Goal: Information Seeking & Learning: Learn about a topic

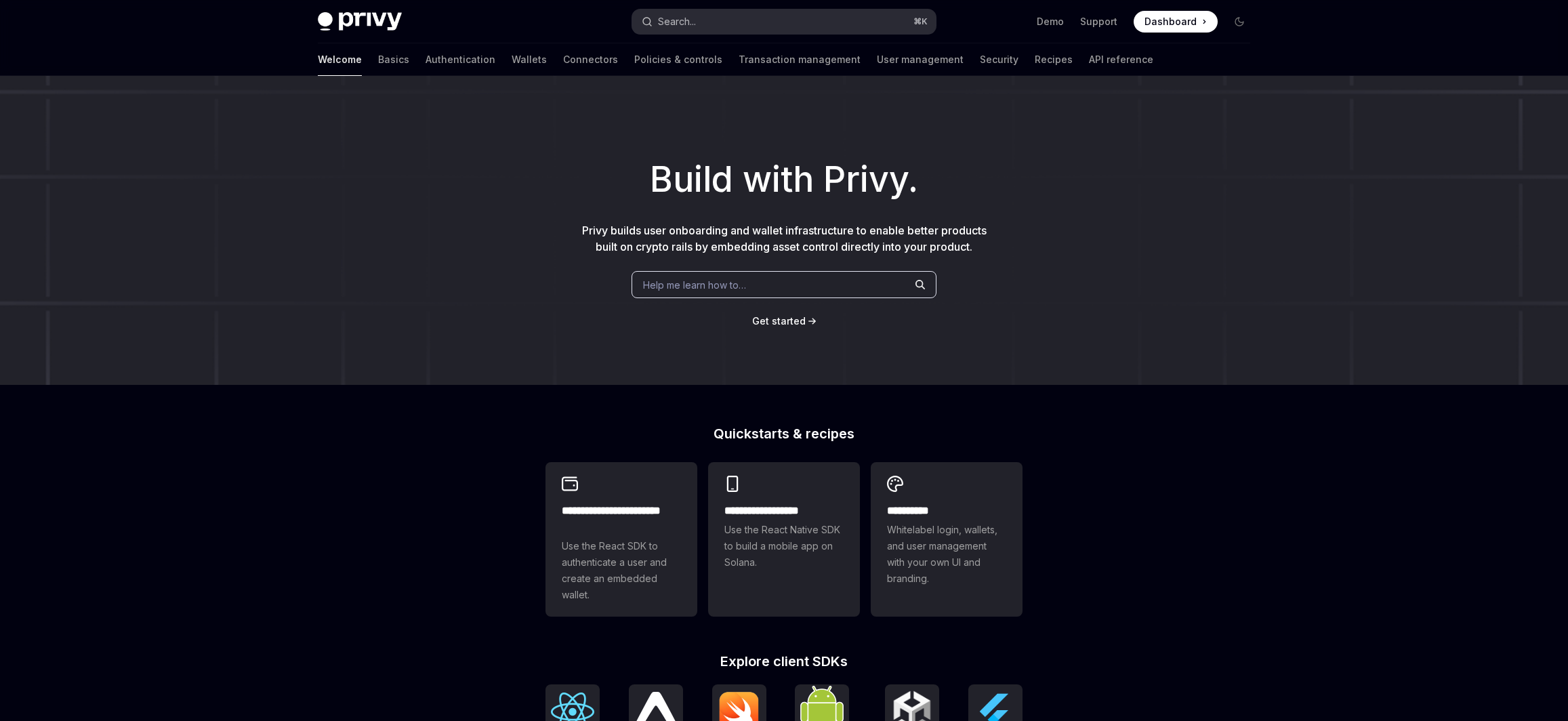
click at [677, 17] on div "Search..." at bounding box center [677, 22] width 38 height 16
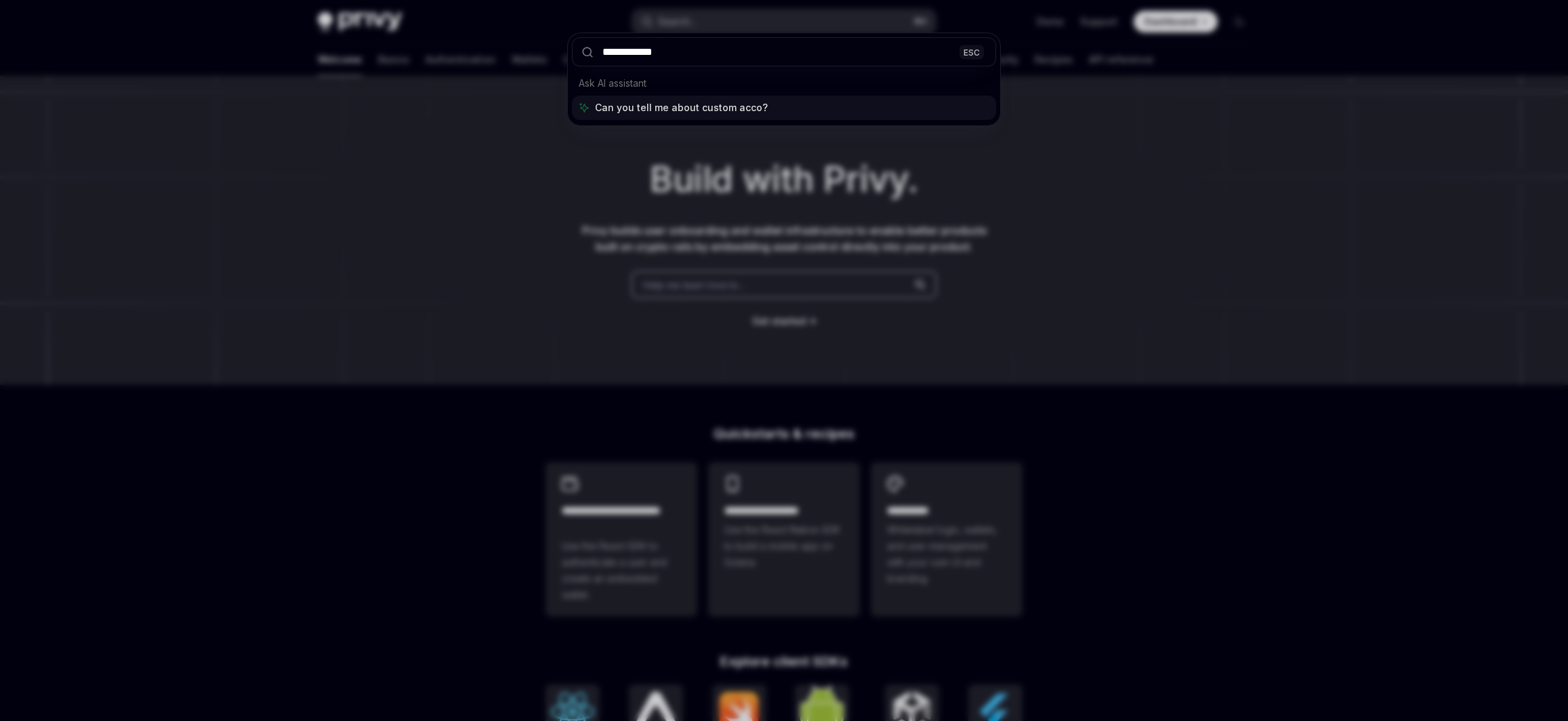
type input "**********"
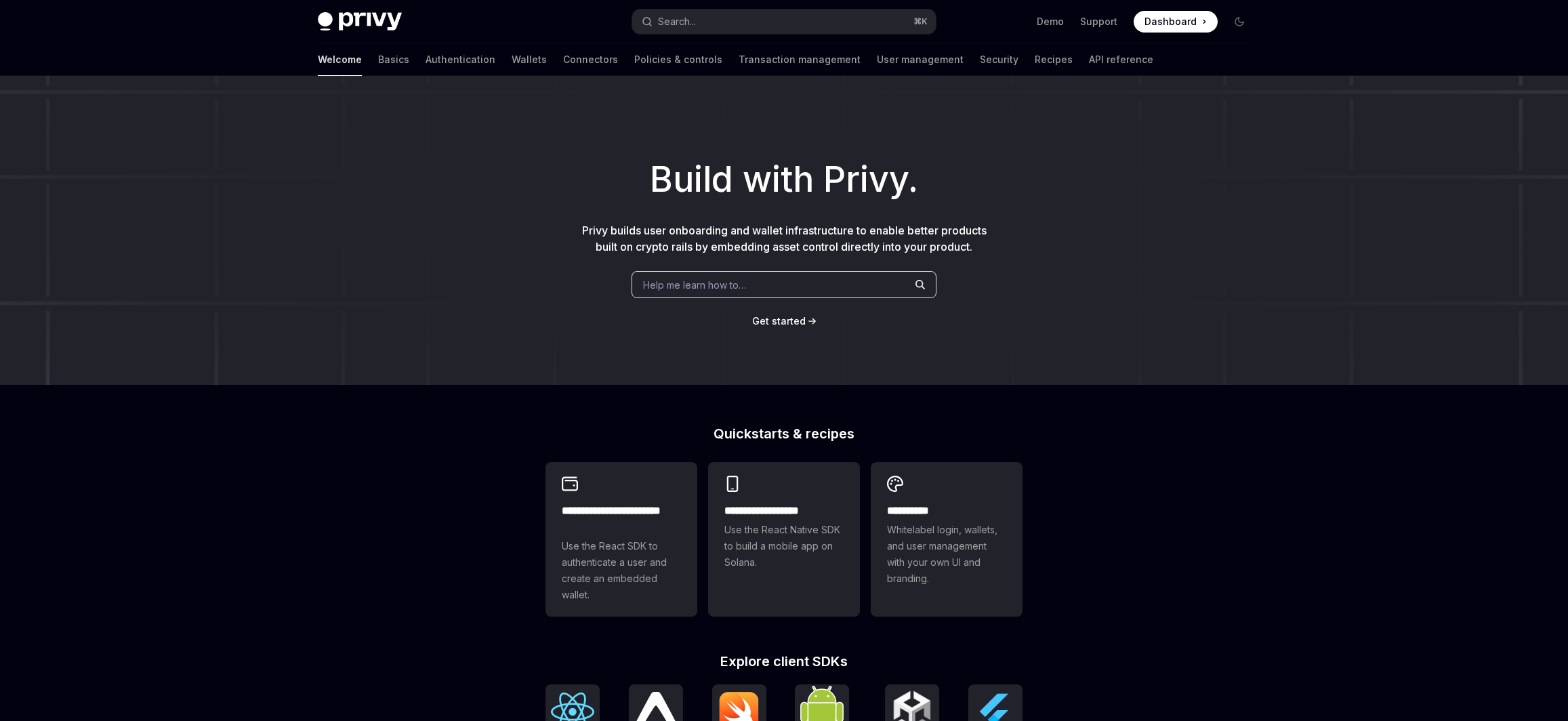
scroll to position [76, 0]
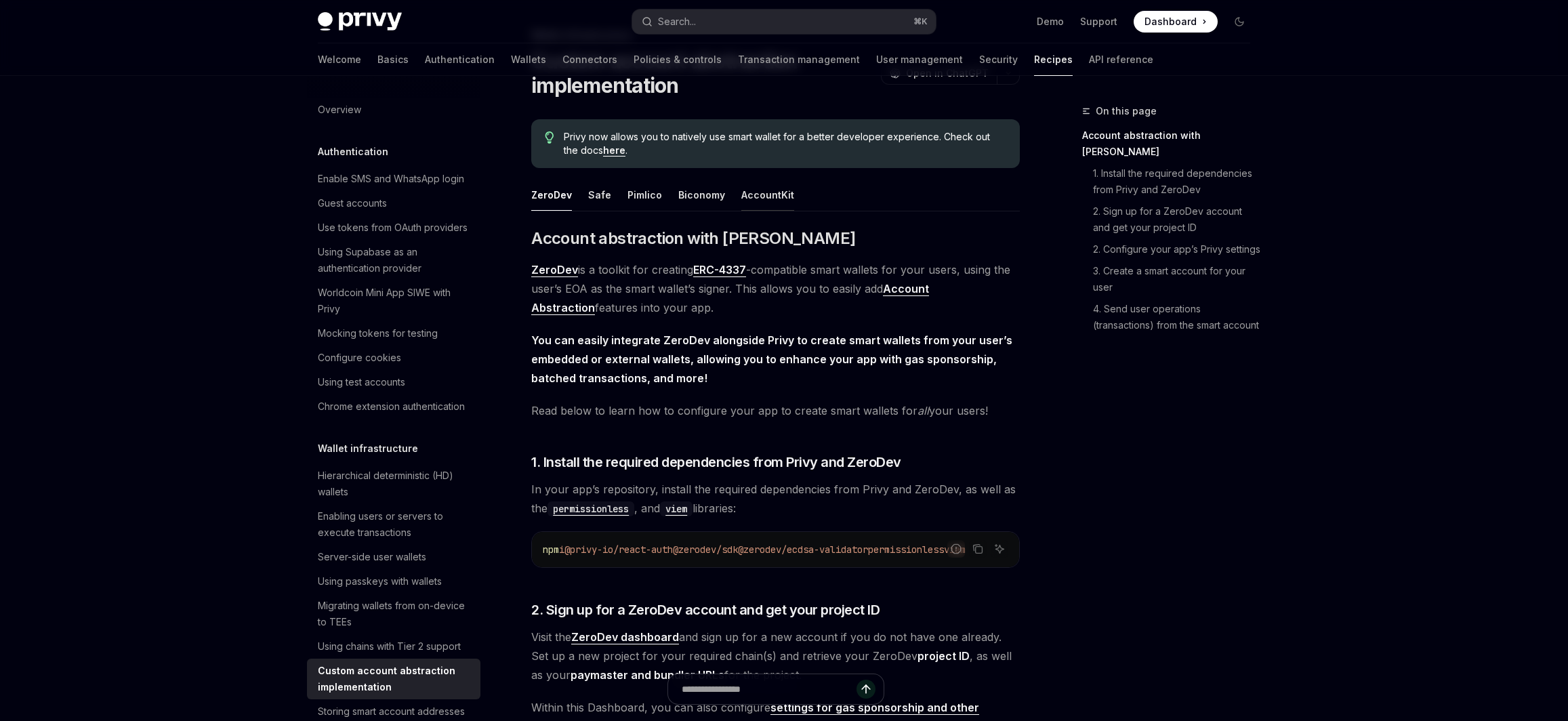
click at [752, 195] on div "AccountKit" at bounding box center [767, 194] width 53 height 31
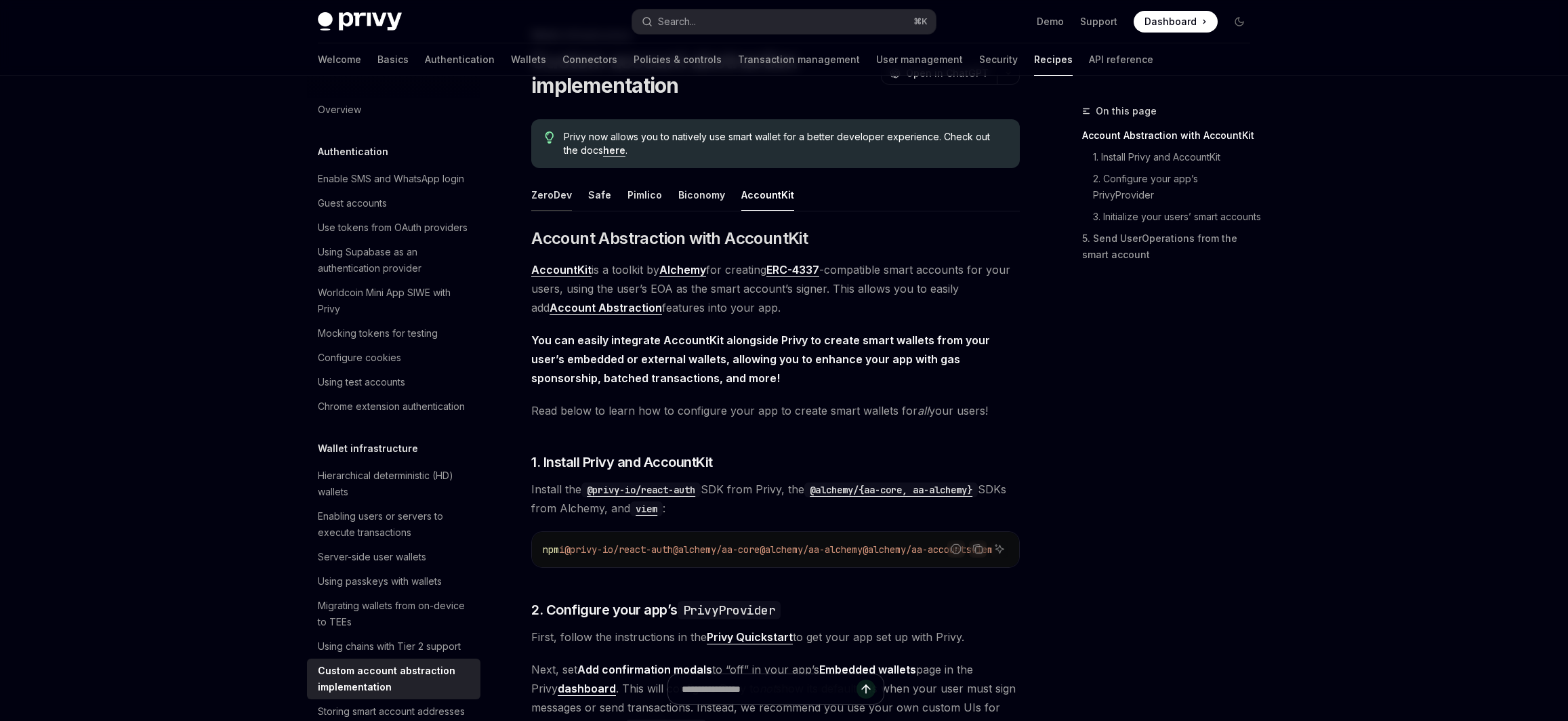
click at [547, 198] on div "ZeroDev" at bounding box center [551, 194] width 40 height 31
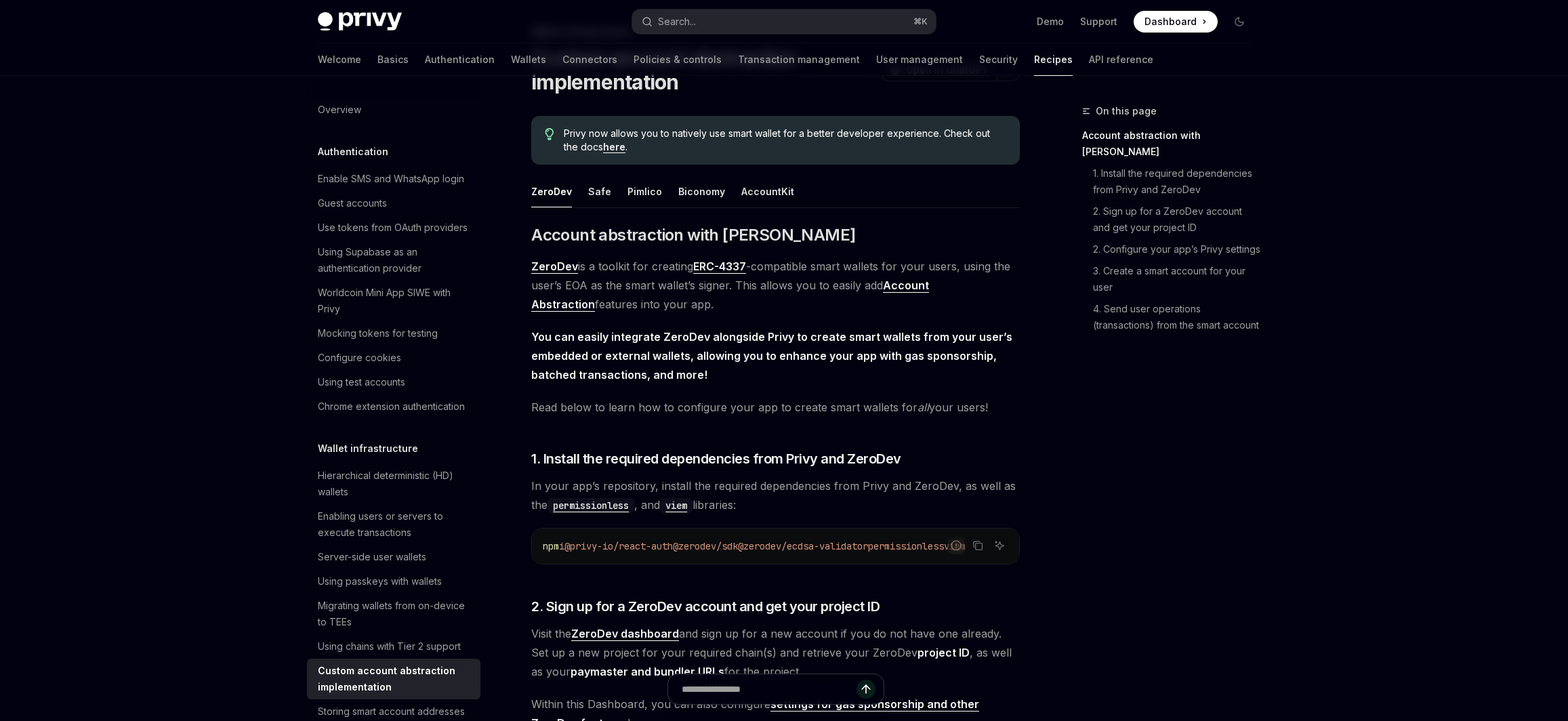
scroll to position [81, 0]
click at [603, 192] on div "Safe" at bounding box center [600, 189] width 23 height 31
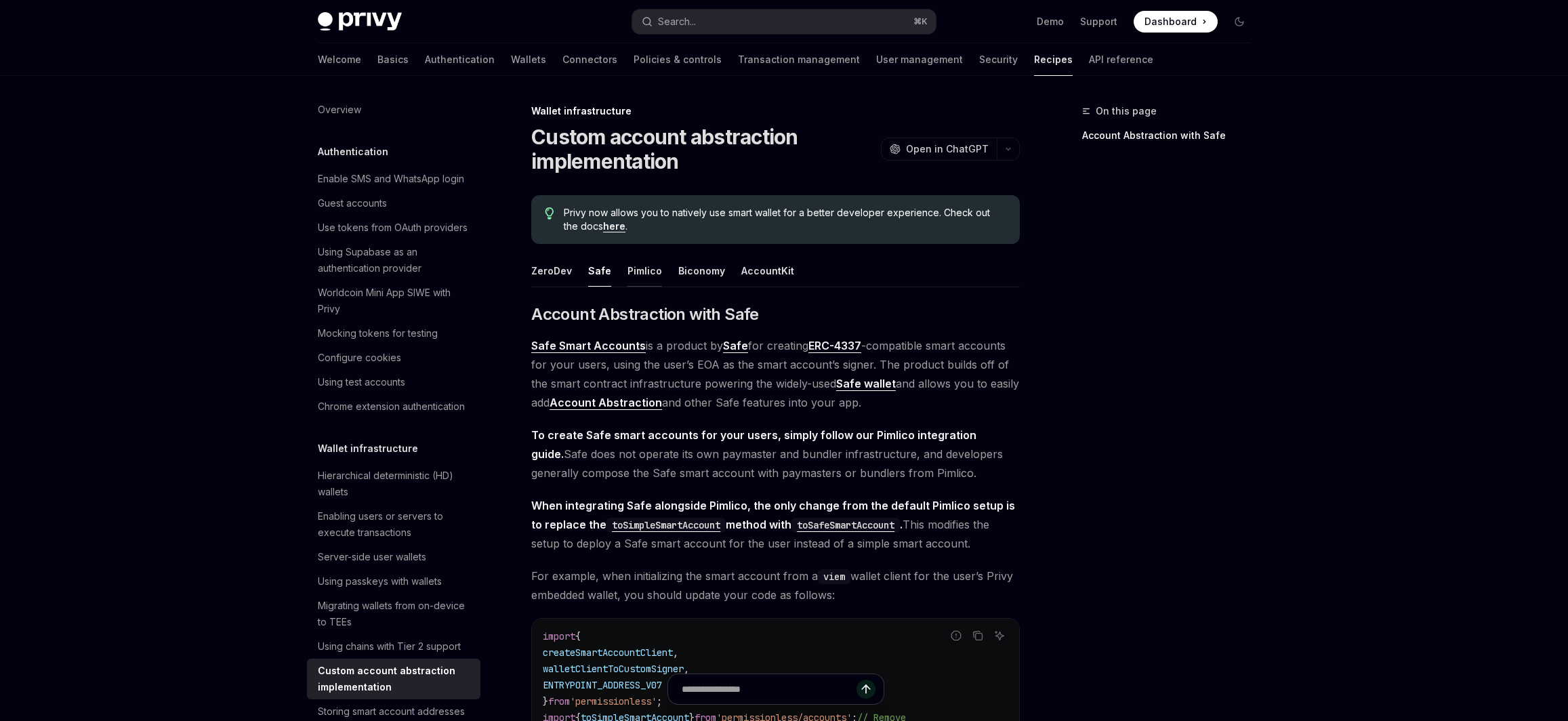
click at [646, 275] on div "Pimlico" at bounding box center [644, 270] width 34 height 31
type textarea "*"
